Goal: Task Accomplishment & Management: Complete application form

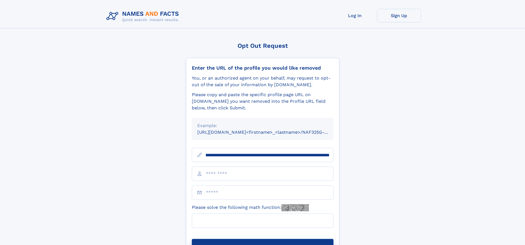
scroll to position [0, 71]
type input "**********"
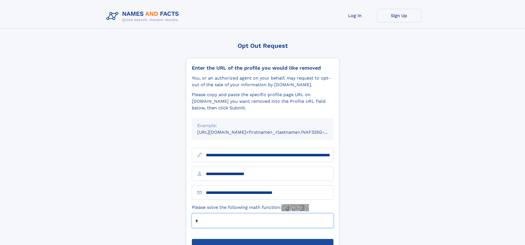
type input "*"
click at [263, 239] on button "Submit Opt Out Request" at bounding box center [263, 248] width 142 height 18
